Goal: Find specific page/section: Find specific page/section

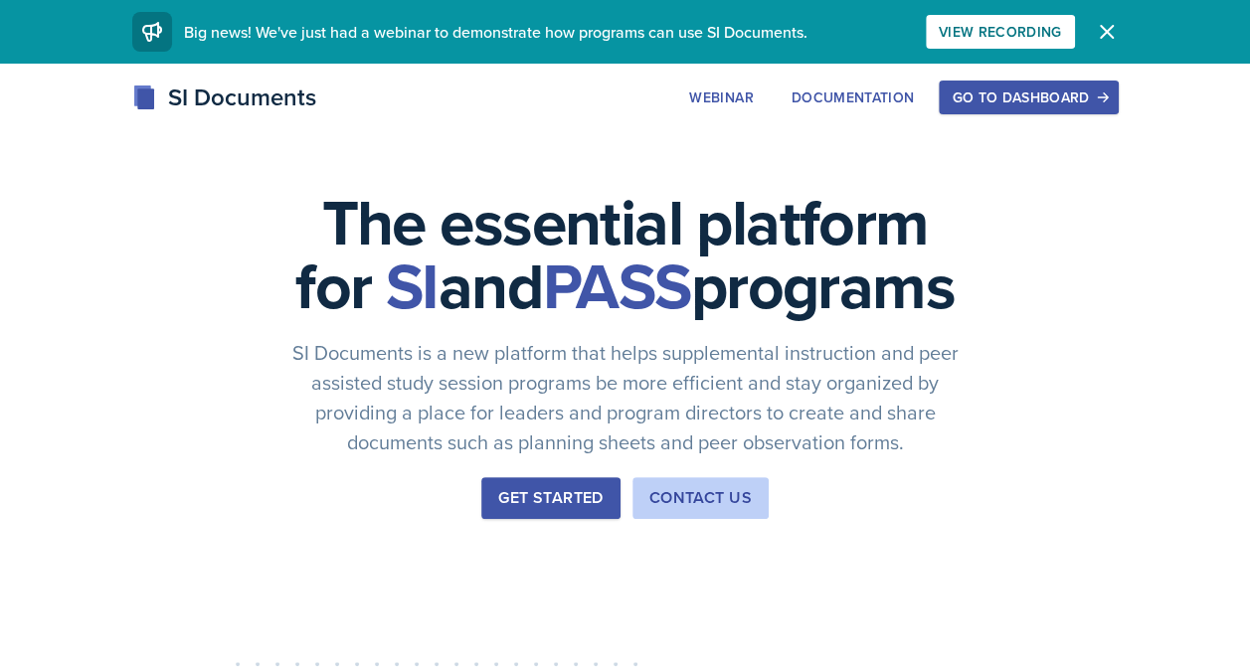
click at [1026, 97] on div "Go to Dashboard" at bounding box center [1028, 98] width 153 height 16
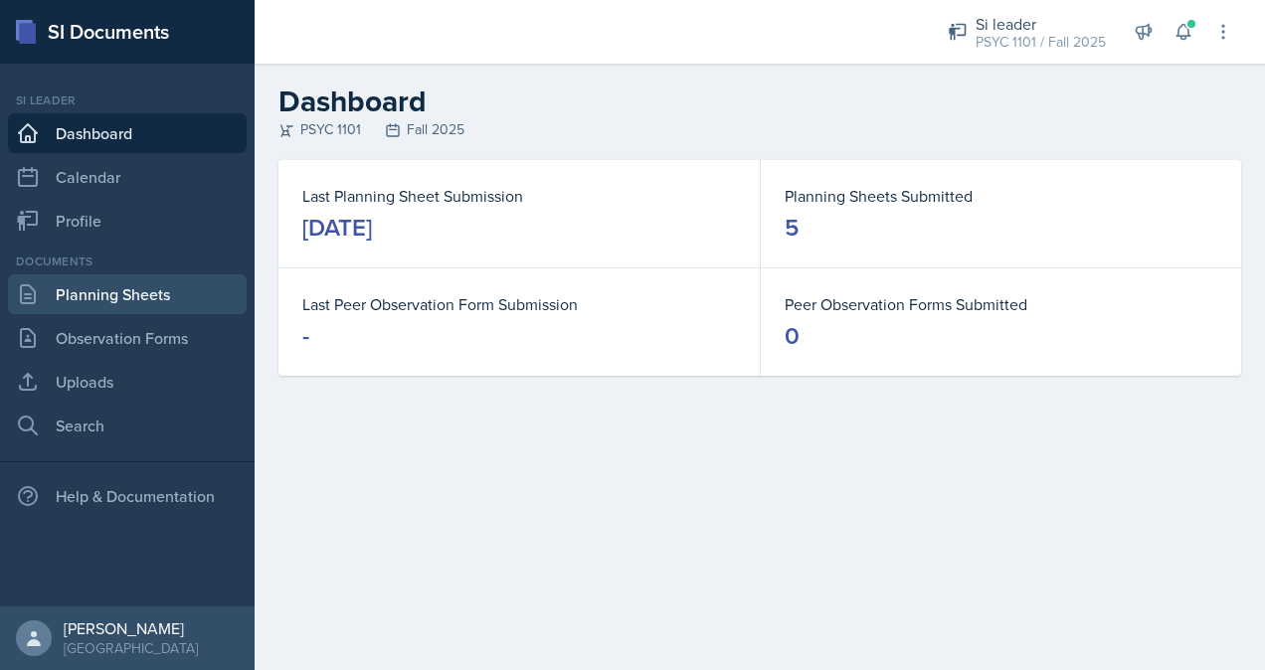
click at [137, 292] on link "Planning Sheets" at bounding box center [127, 295] width 239 height 40
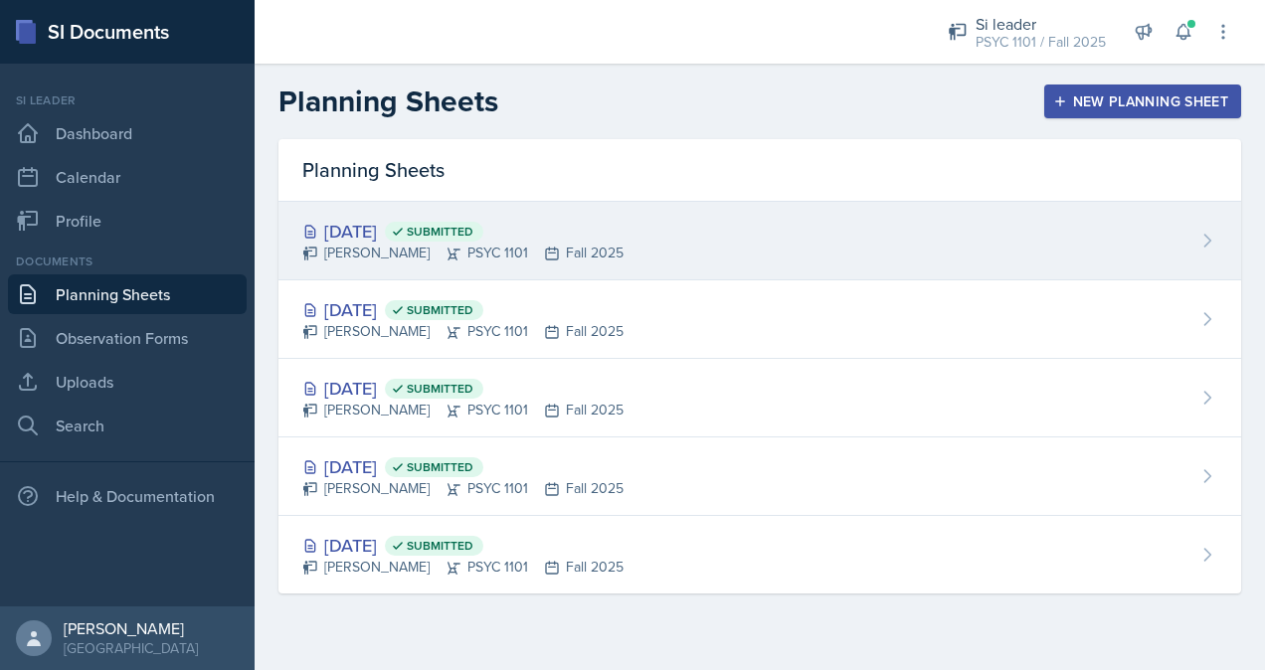
click at [1207, 249] on icon at bounding box center [1208, 241] width 20 height 20
